Goal: Navigation & Orientation: Find specific page/section

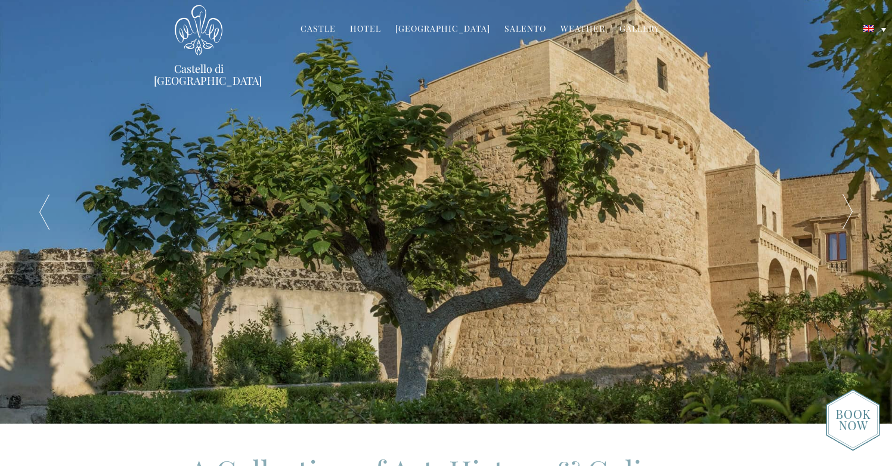
click at [376, 24] on link "Hotel" at bounding box center [365, 30] width 31 height 14
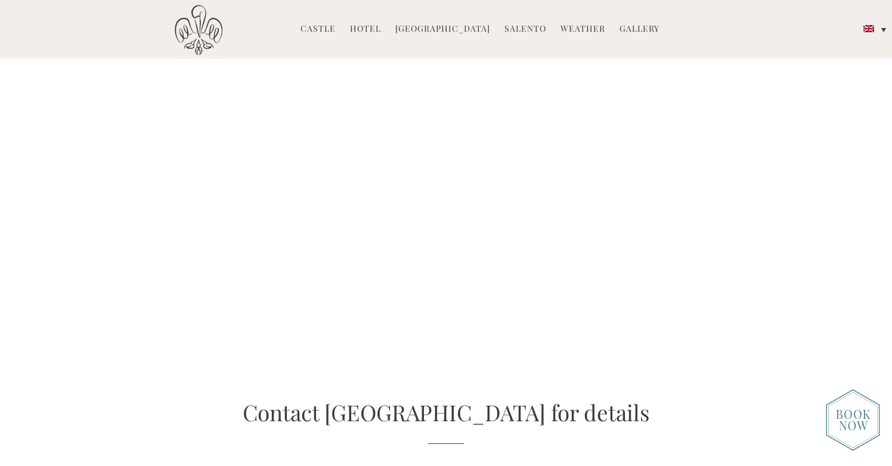
scroll to position [2048, 0]
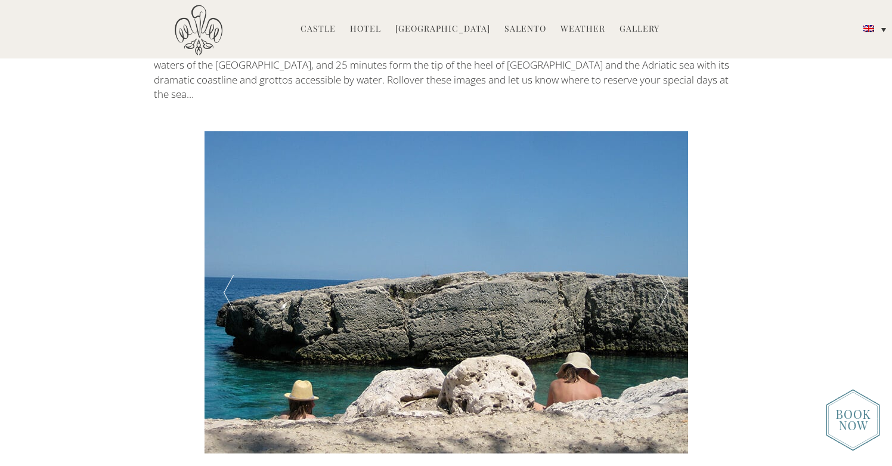
click at [674, 204] on div at bounding box center [663, 292] width 48 height 322
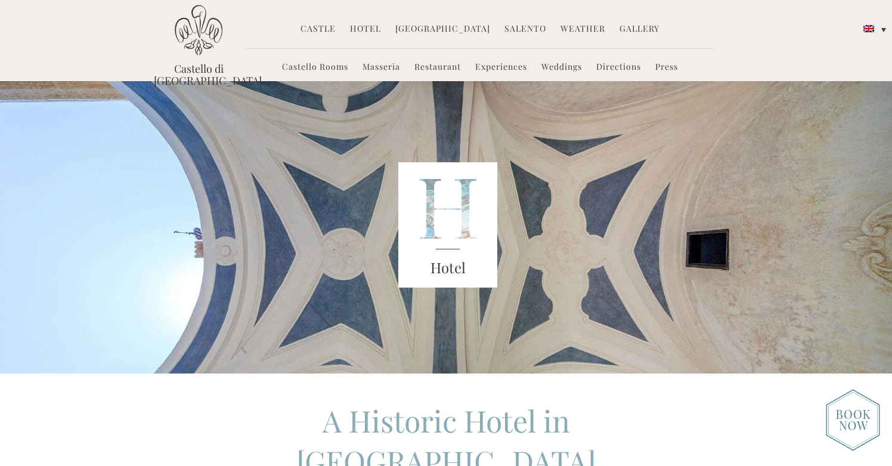
scroll to position [0, 0]
click at [513, 28] on link "Salento" at bounding box center [525, 30] width 42 height 14
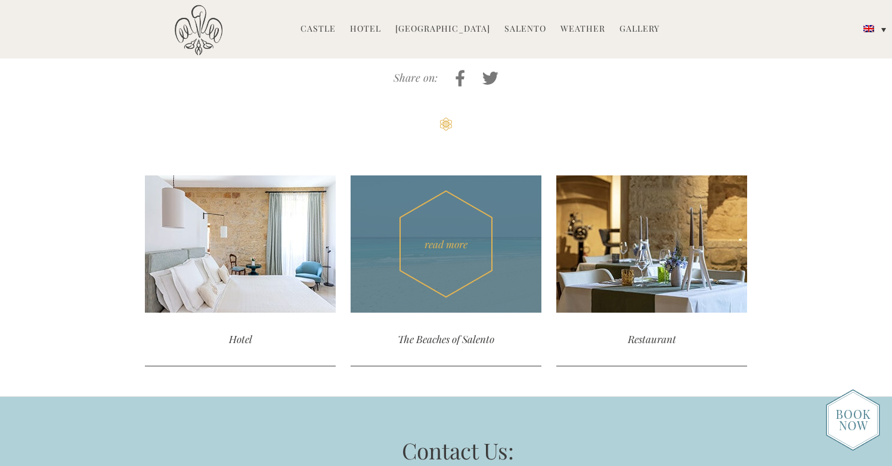
scroll to position [4053, 0]
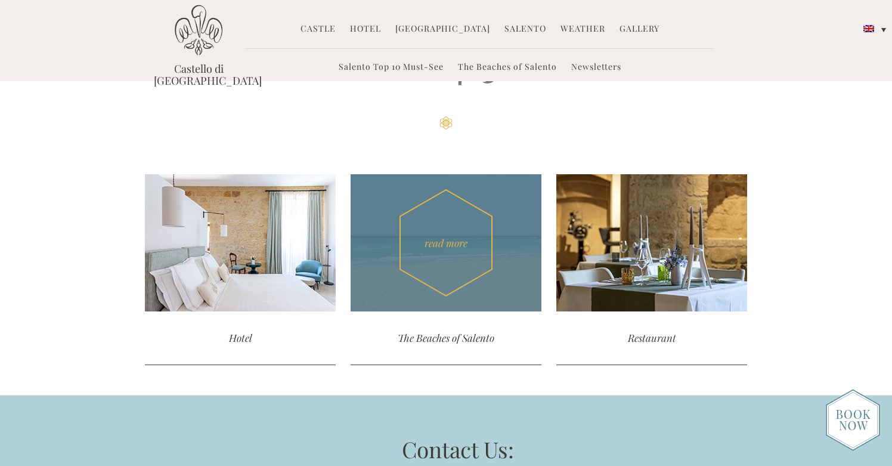
click at [445, 190] on div "read more" at bounding box center [446, 242] width 191 height 137
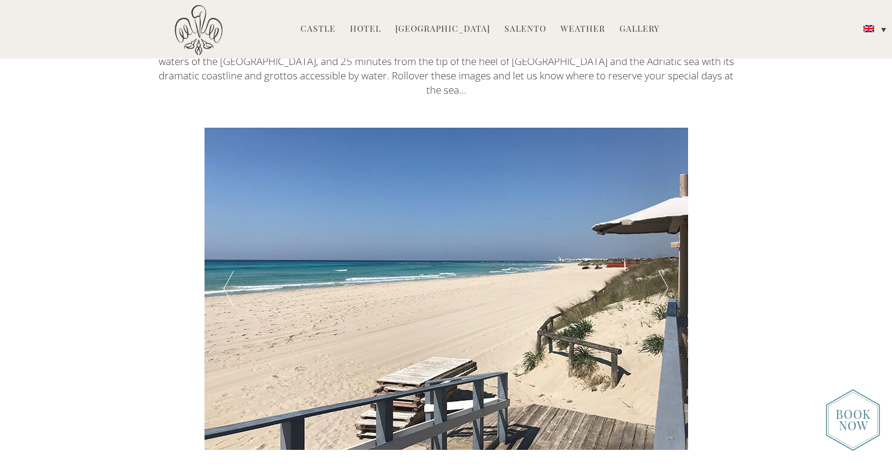
scroll to position [434, 0]
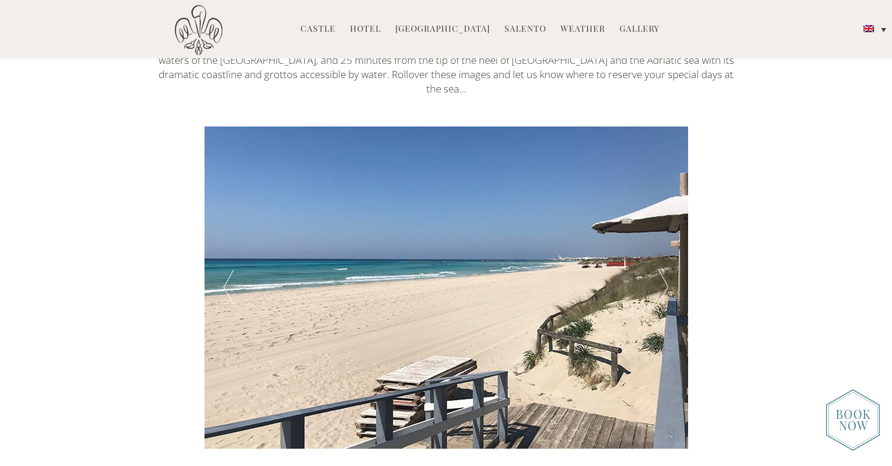
click at [660, 278] on div at bounding box center [663, 287] width 48 height 322
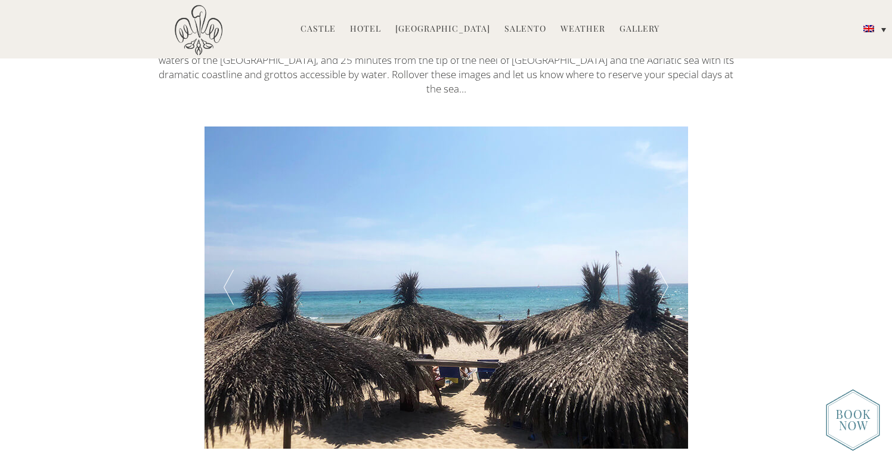
click at [660, 278] on div at bounding box center [663, 287] width 48 height 322
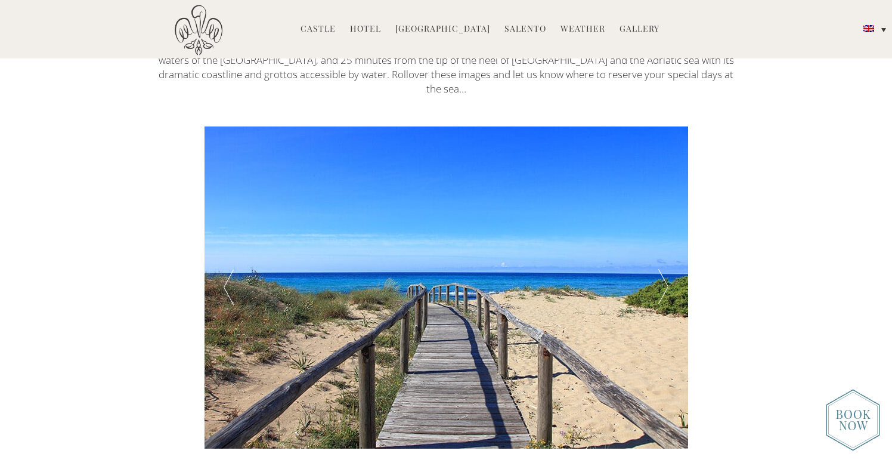
click at [661, 276] on div at bounding box center [663, 287] width 48 height 322
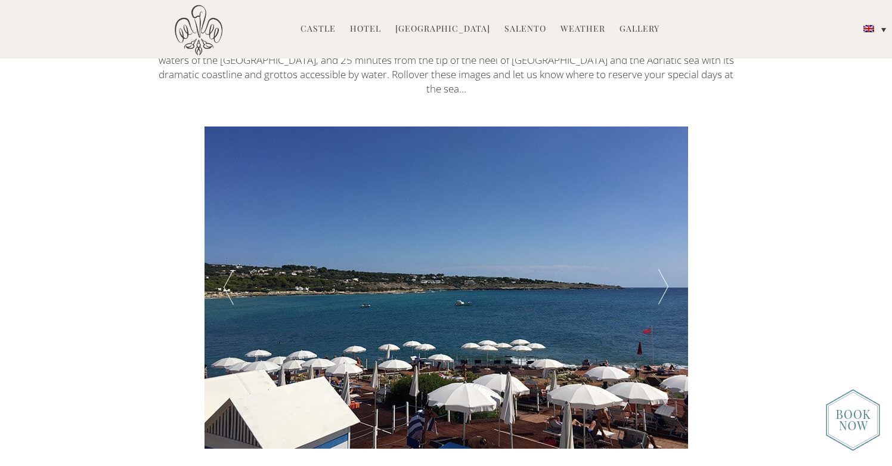
click at [661, 276] on div at bounding box center [663, 287] width 48 height 322
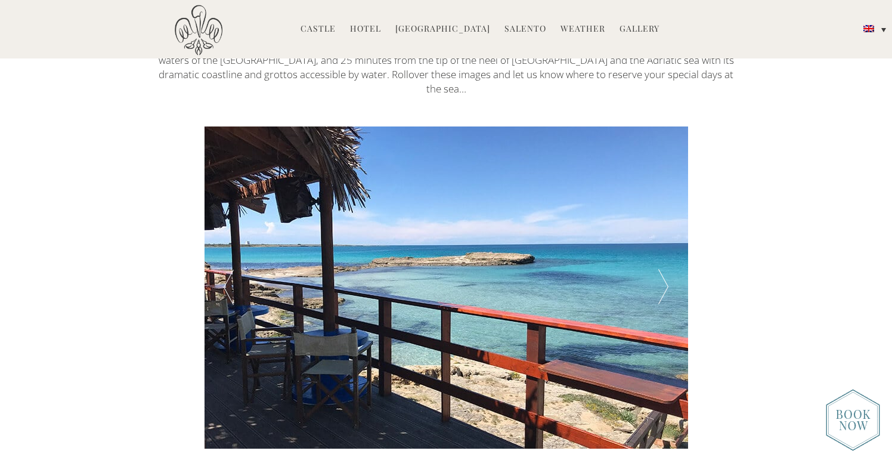
click at [661, 275] on div at bounding box center [663, 287] width 48 height 322
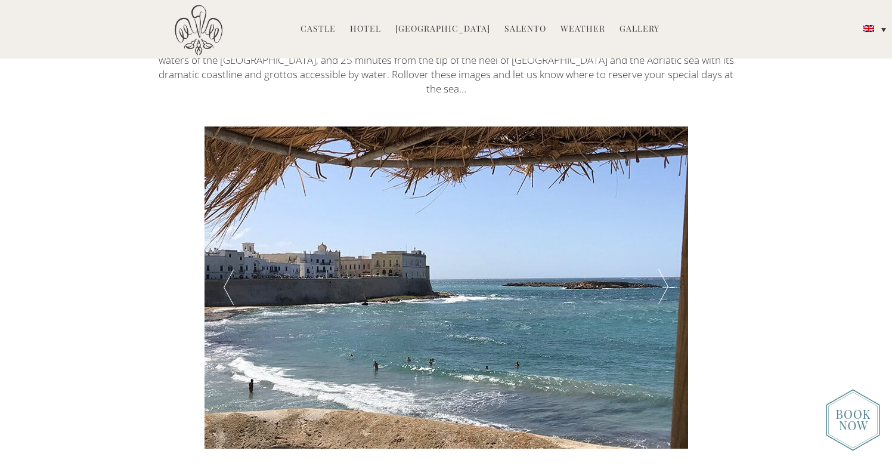
click at [662, 272] on div at bounding box center [663, 287] width 48 height 322
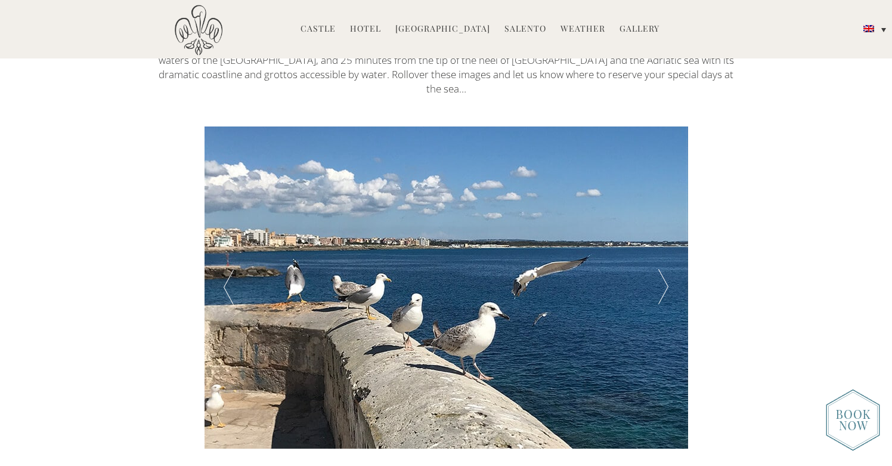
click at [662, 272] on div at bounding box center [663, 287] width 48 height 322
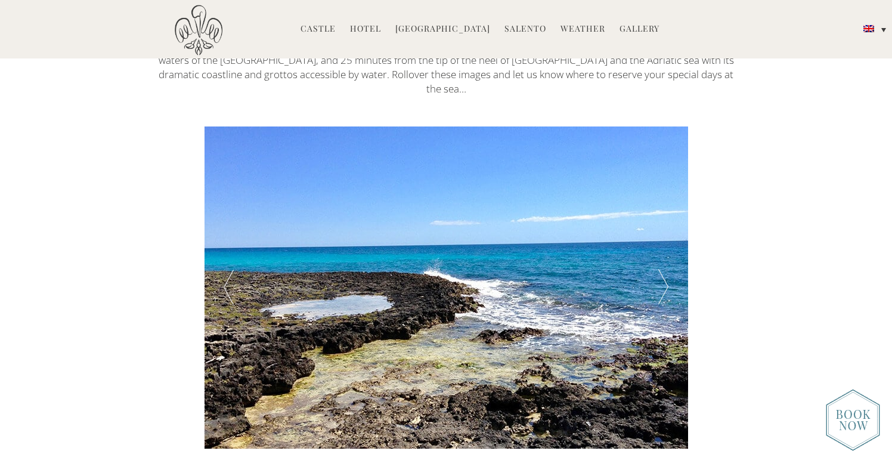
click at [662, 267] on div at bounding box center [663, 287] width 48 height 322
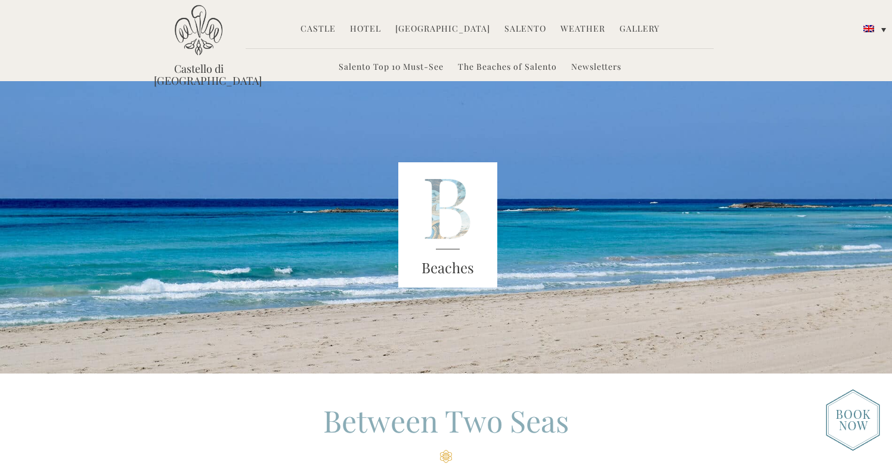
scroll to position [0, 0]
click at [454, 29] on link "[GEOGRAPHIC_DATA]" at bounding box center [442, 30] width 95 height 14
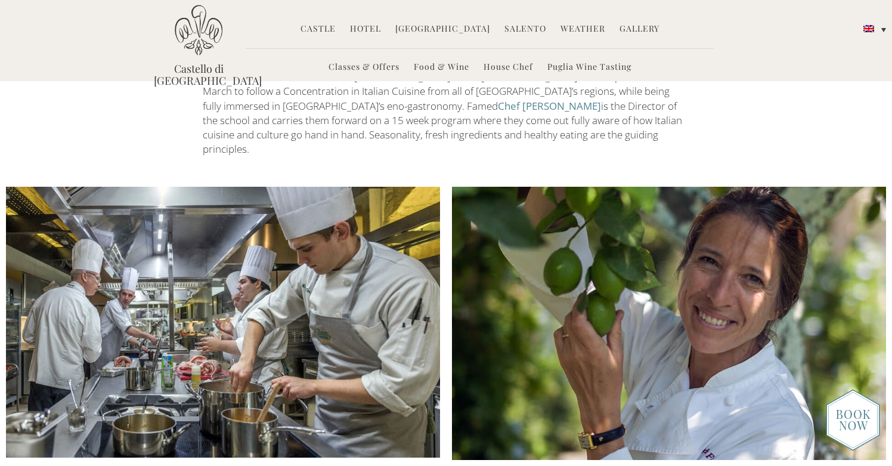
scroll to position [492, 0]
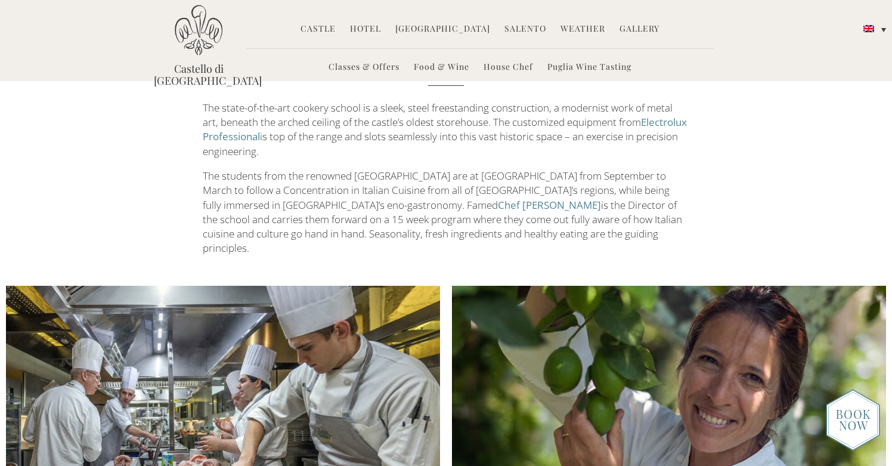
click at [619, 32] on link "Gallery" at bounding box center [639, 30] width 40 height 14
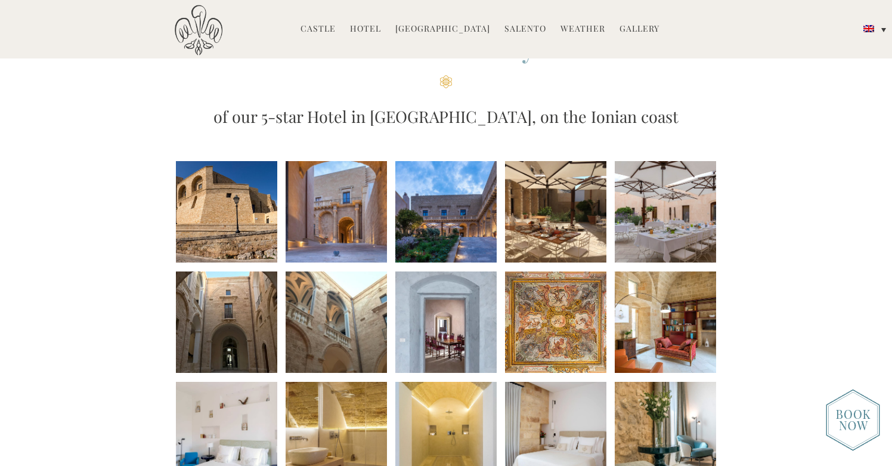
scroll to position [189, 0]
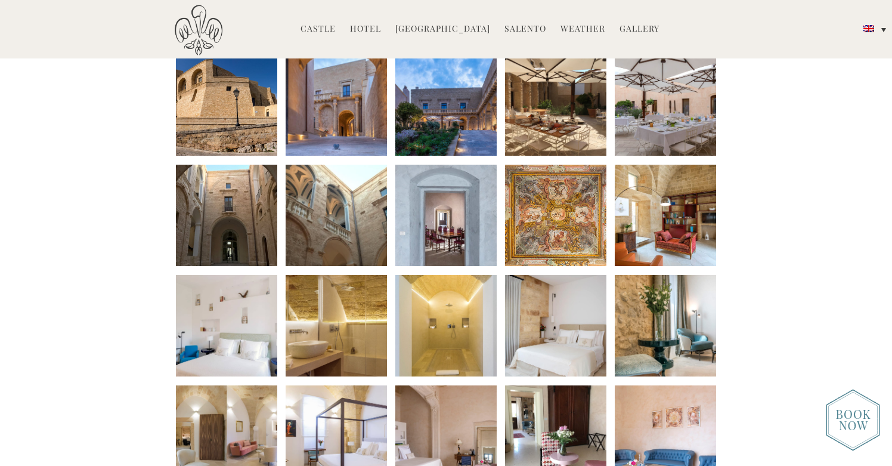
click at [470, 123] on li at bounding box center [445, 104] width 101 height 101
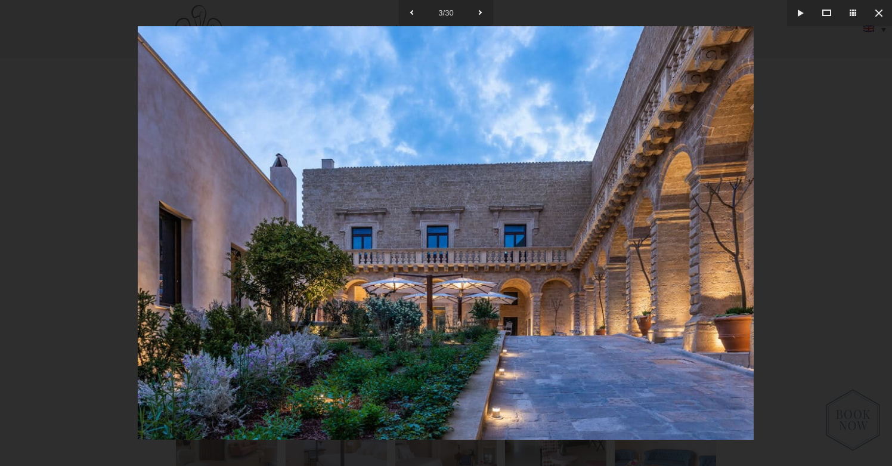
click at [829, 200] on div at bounding box center [446, 233] width 892 height 466
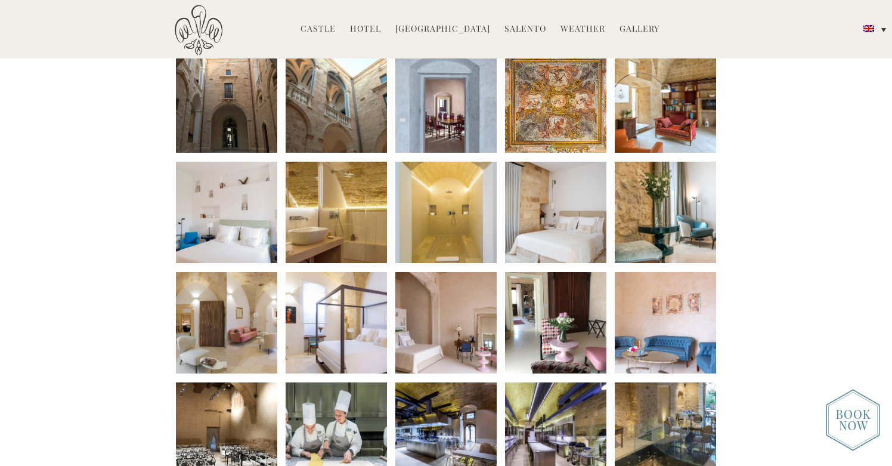
scroll to position [304, 0]
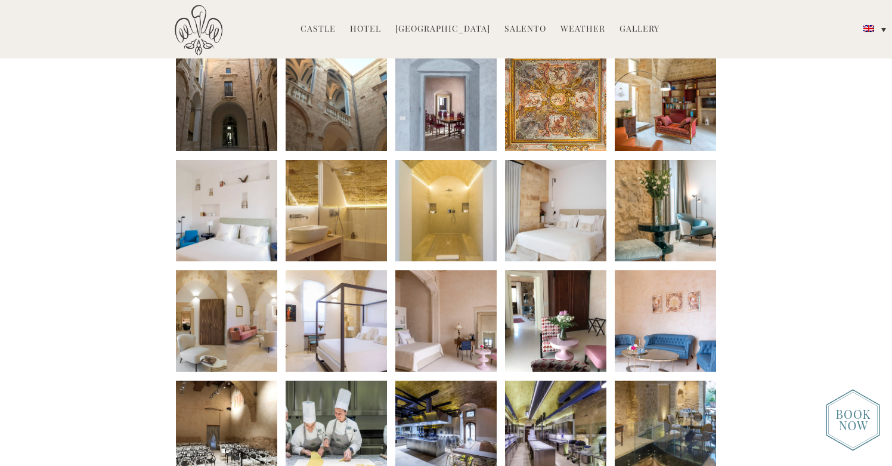
click at [238, 188] on li at bounding box center [226, 210] width 101 height 101
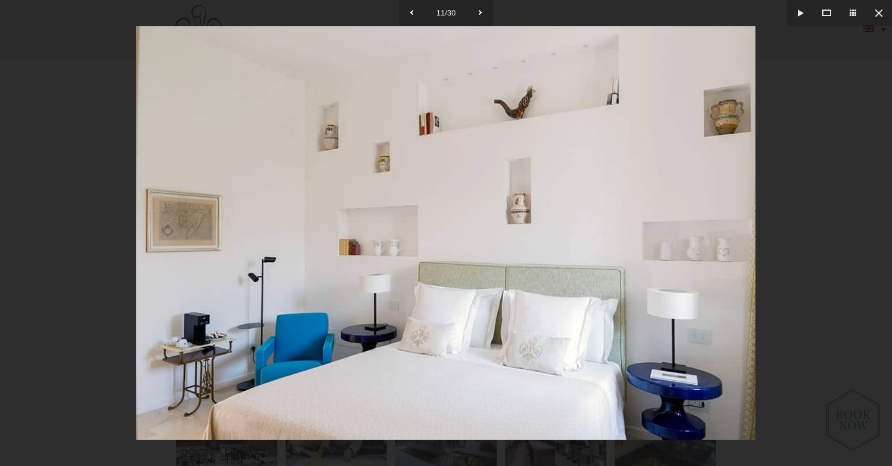
click at [105, 181] on div at bounding box center [446, 233] width 892 height 466
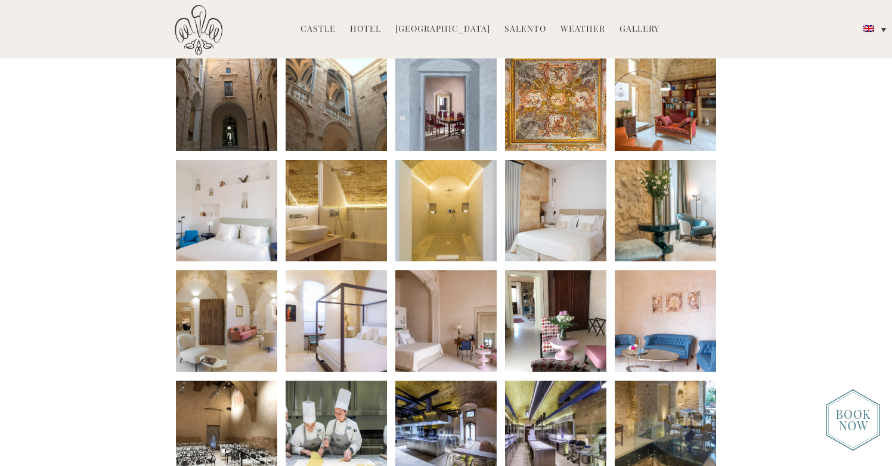
scroll to position [447, 0]
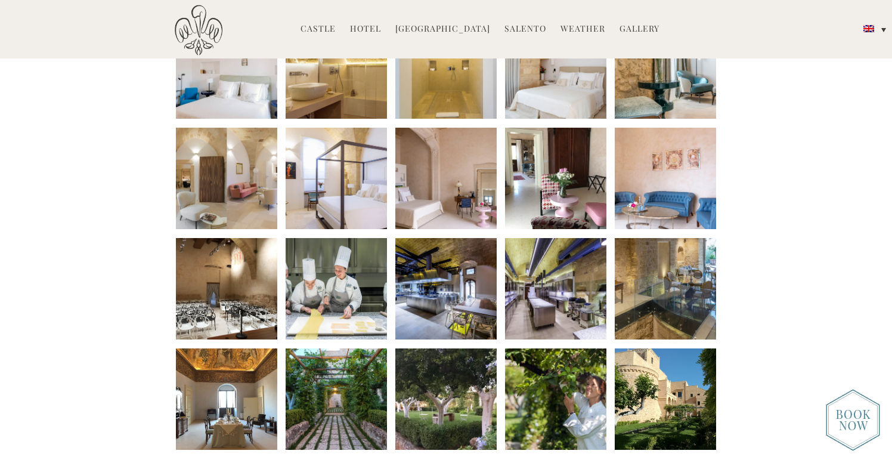
click at [247, 199] on li at bounding box center [226, 178] width 101 height 101
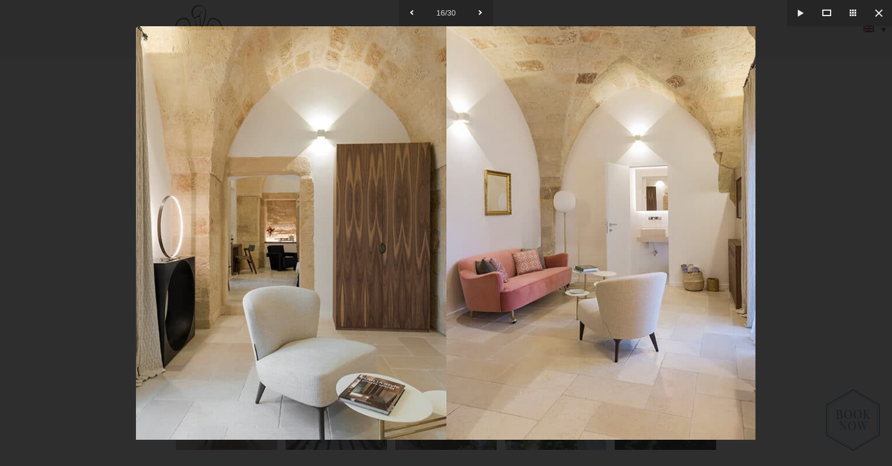
click at [94, 187] on div at bounding box center [446, 233] width 892 height 466
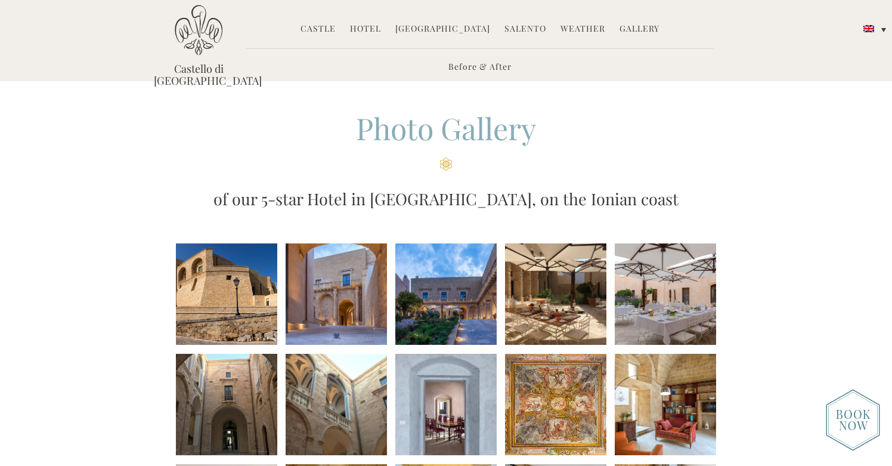
click at [578, 29] on link "Weather" at bounding box center [582, 30] width 45 height 14
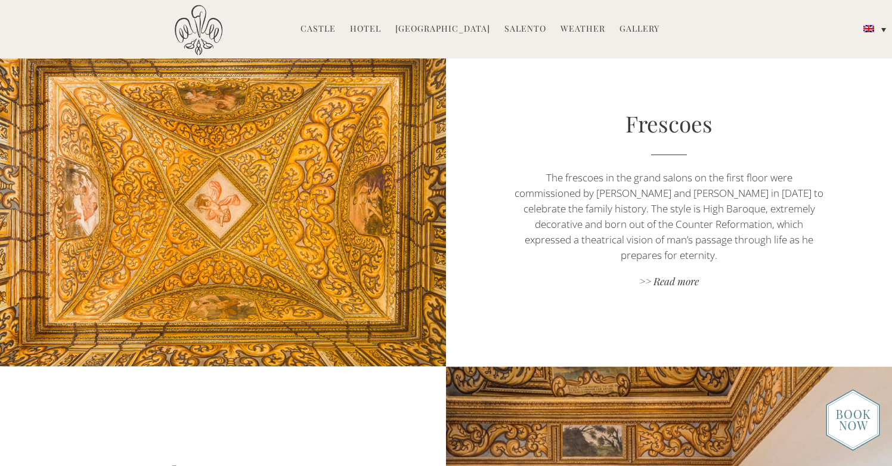
scroll to position [1291, 0]
